Goal: Check status: Check status

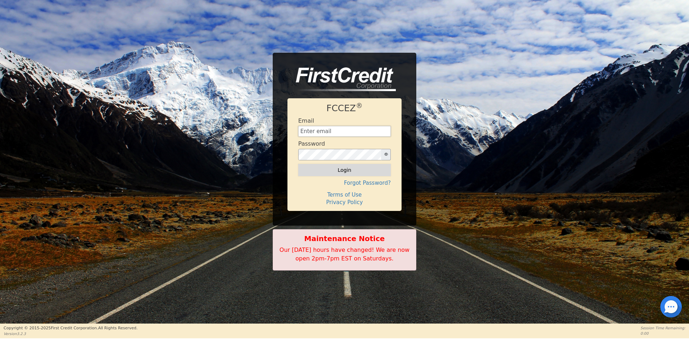
type input "[EMAIL_ADDRESS][DOMAIN_NAME]"
click at [352, 168] on button "Login" at bounding box center [344, 170] width 93 height 12
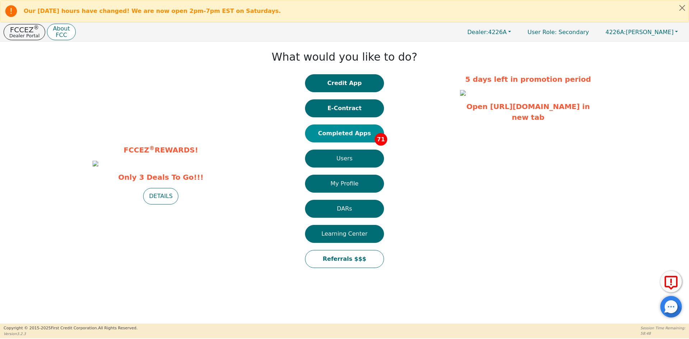
click at [345, 133] on button "Completed Apps 71" at bounding box center [344, 134] width 79 height 18
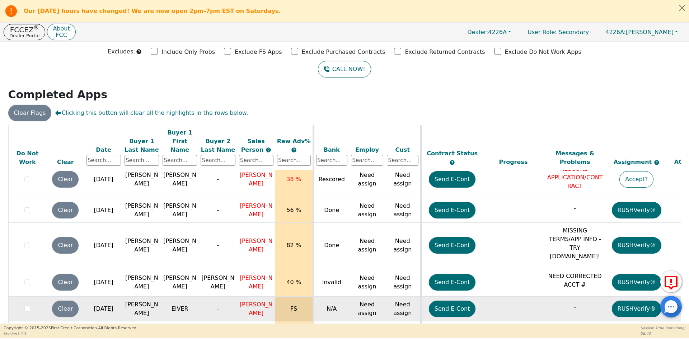
scroll to position [41, 0]
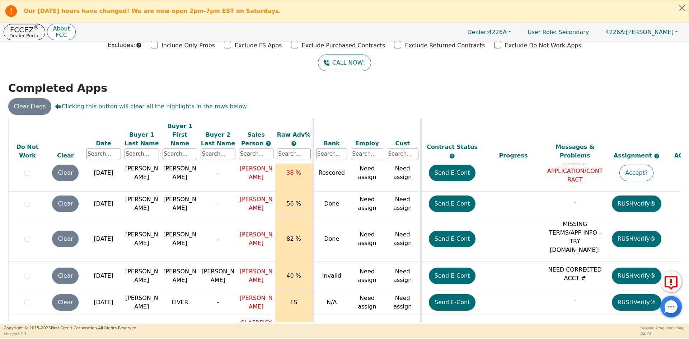
drag, startPoint x: 288, startPoint y: 279, endPoint x: 300, endPoint y: 277, distance: 12.8
drag, startPoint x: 605, startPoint y: 278, endPoint x: 543, endPoint y: 279, distance: 62.1
drag, startPoint x: 299, startPoint y: 279, endPoint x: 230, endPoint y: 273, distance: 69.5
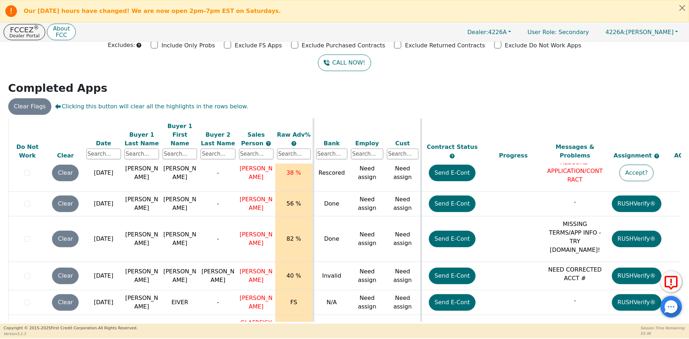
drag, startPoint x: 198, startPoint y: 280, endPoint x: 133, endPoint y: 282, distance: 64.6
copy tr "[PERSON_NAME]"
